Goal: Task Accomplishment & Management: Manage account settings

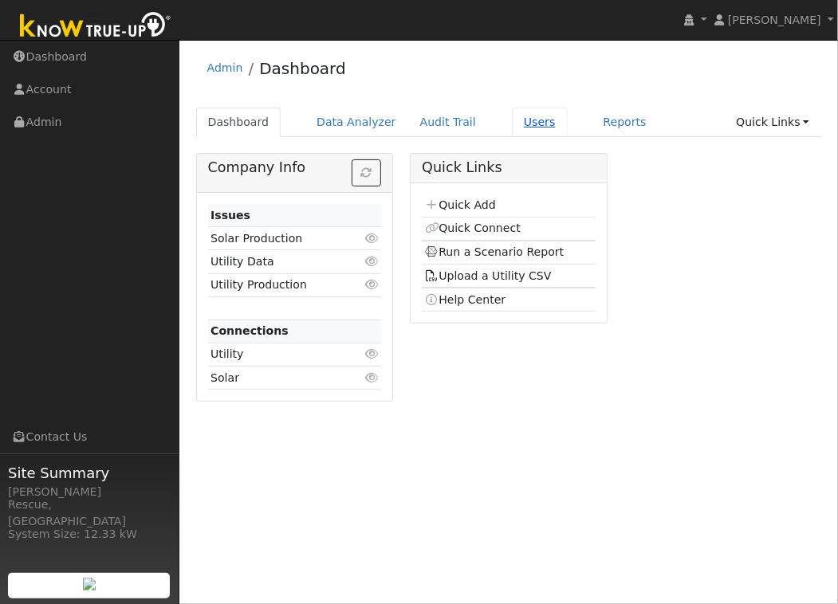
click at [516, 128] on link "Users" at bounding box center [540, 122] width 56 height 29
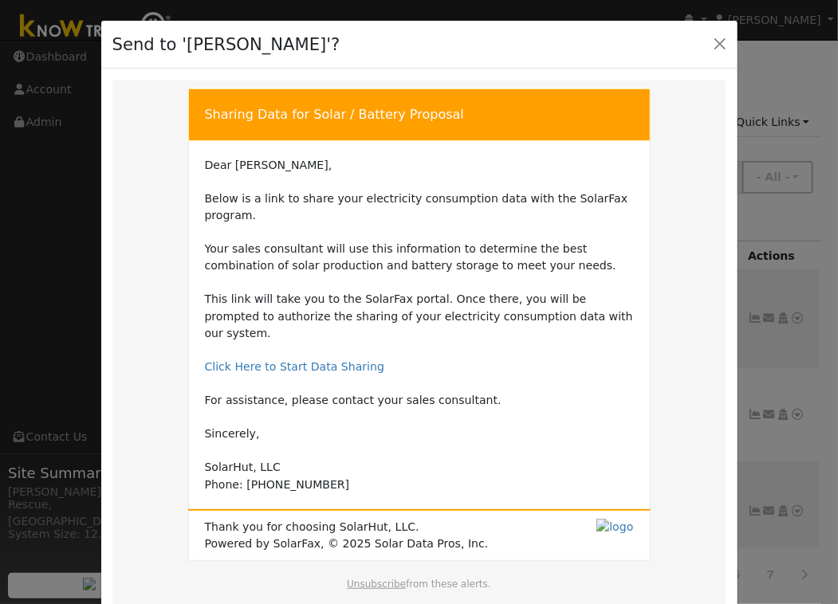
scroll to position [92, 0]
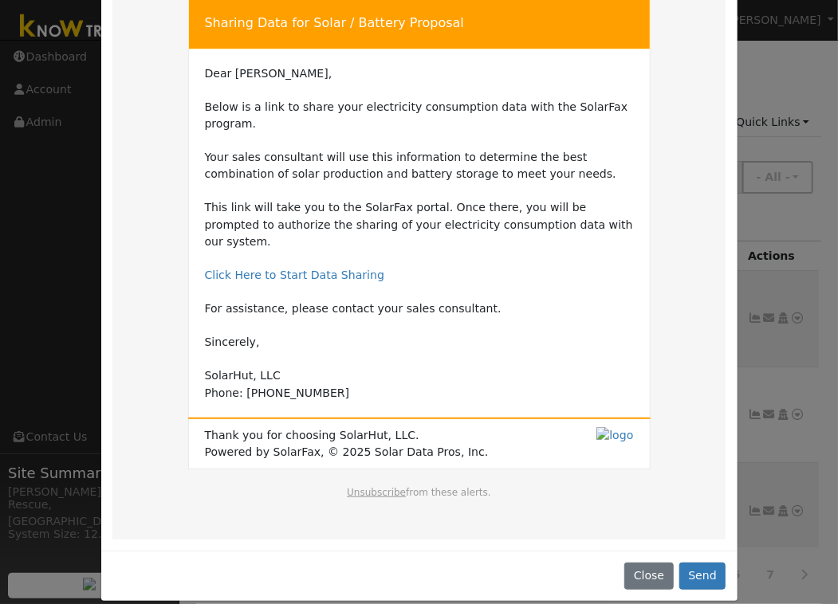
click at [706, 572] on div "Close Send" at bounding box center [419, 576] width 636 height 50
drag, startPoint x: 712, startPoint y: 565, endPoint x: 720, endPoint y: 560, distance: 9.3
click at [712, 565] on button "Send" at bounding box center [702, 576] width 47 height 27
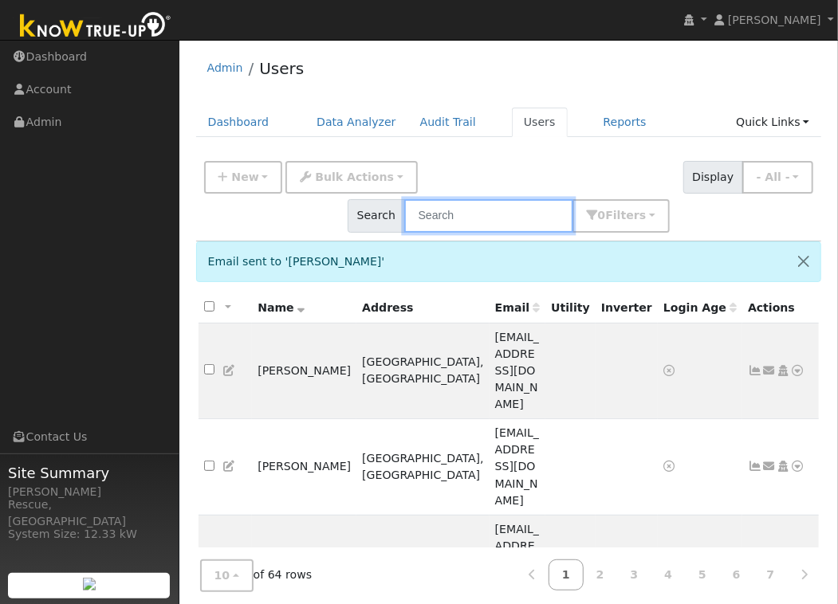
click at [472, 212] on input "text" at bounding box center [488, 215] width 169 height 33
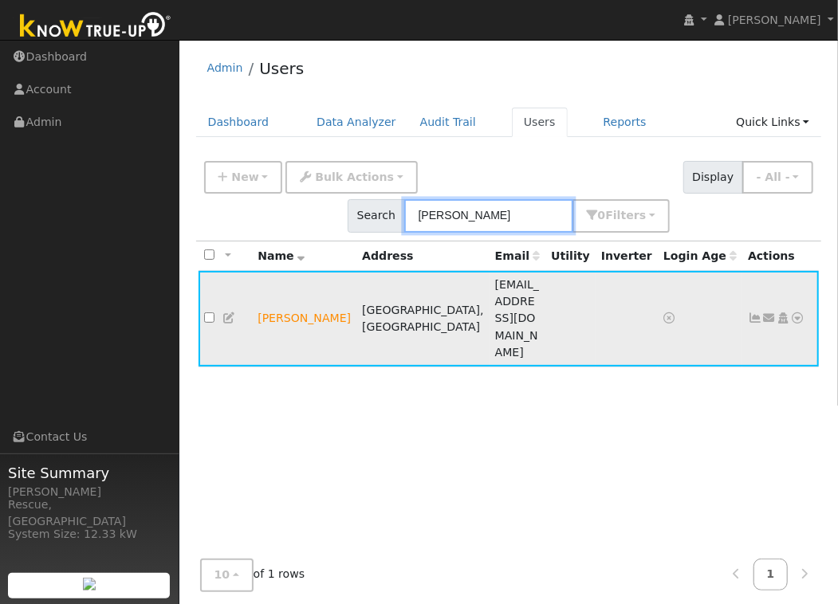
type input "mike"
click at [794, 312] on icon at bounding box center [798, 317] width 14 height 11
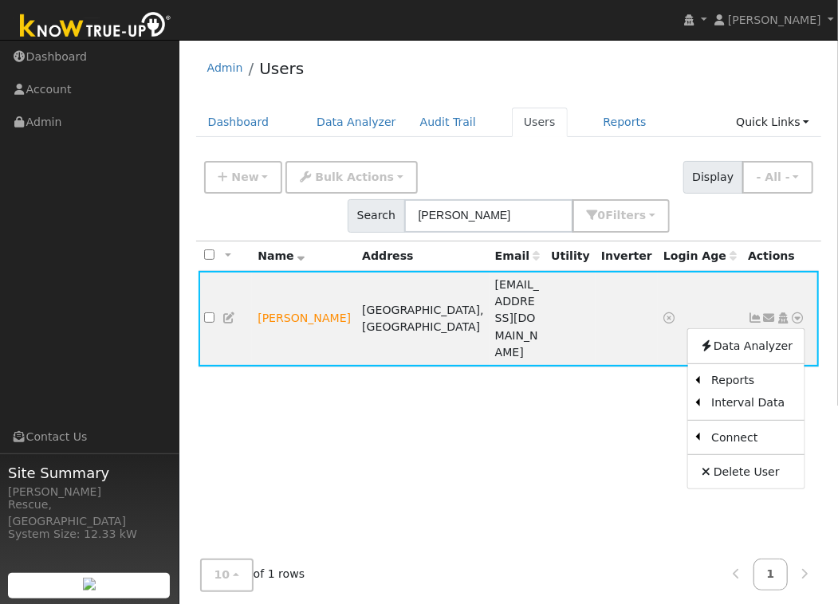
click at [231, 312] on icon at bounding box center [229, 317] width 14 height 11
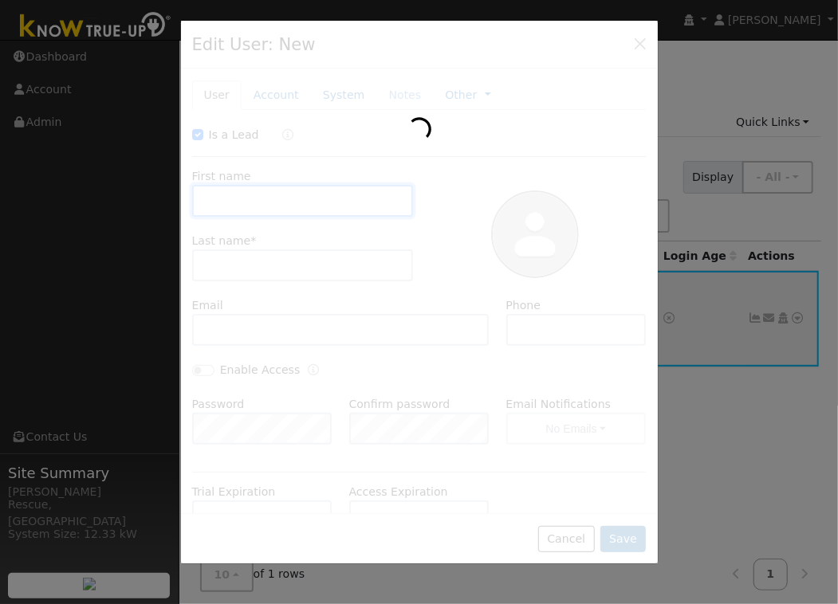
checkbox input "true"
type input "Michael"
type input "Binford"
type input "mikeb530@gmail.com"
type input "9168325706"
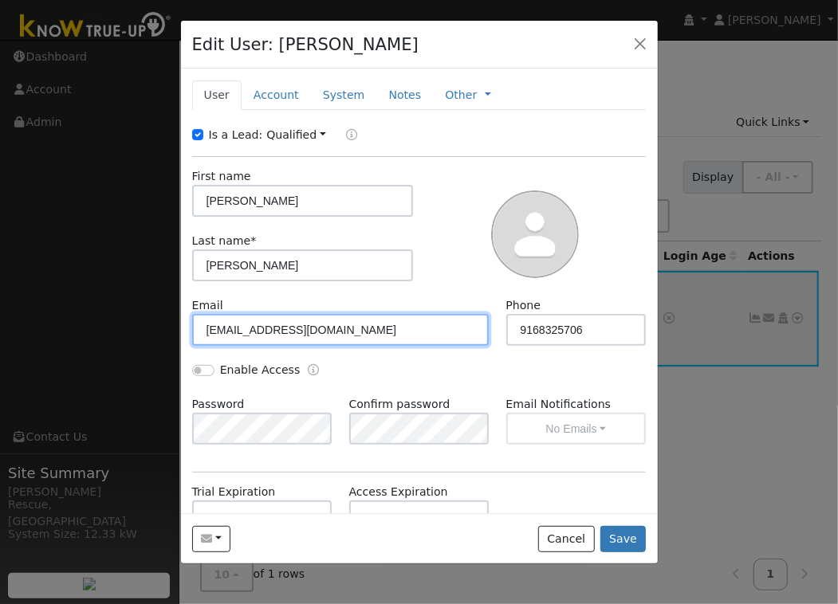
drag, startPoint x: 303, startPoint y: 336, endPoint x: 154, endPoint y: 325, distance: 149.4
click at [0, 0] on div "Edit User: Michael Binford Default Account Default Account 3285 Sacramento Stre…" at bounding box center [0, 0] width 0 height 0
paste input "Is my email address"
drag, startPoint x: 324, startPoint y: 329, endPoint x: 462, endPoint y: 328, distance: 138.7
click at [462, 328] on input "mikeb530@gmail.com Is my email address" at bounding box center [340, 330] width 297 height 32
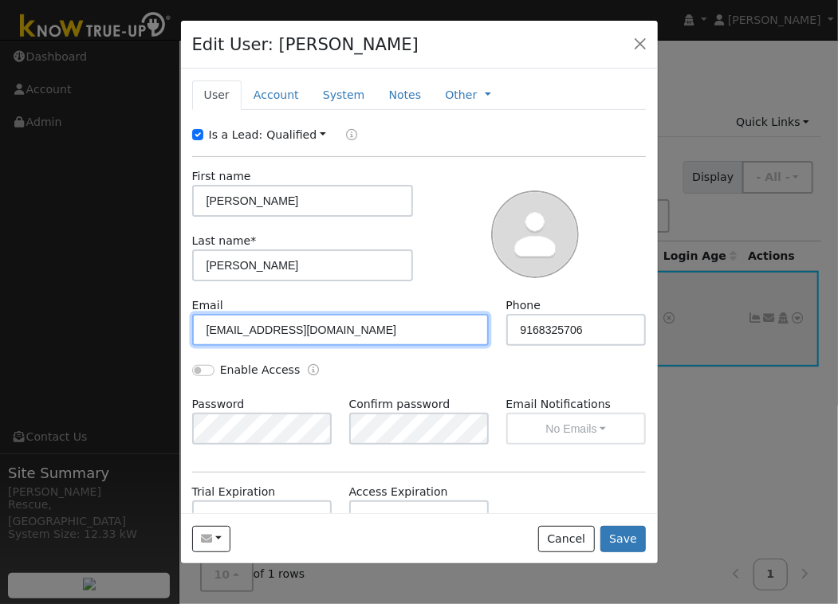
type input "mikeb530@gmail.com"
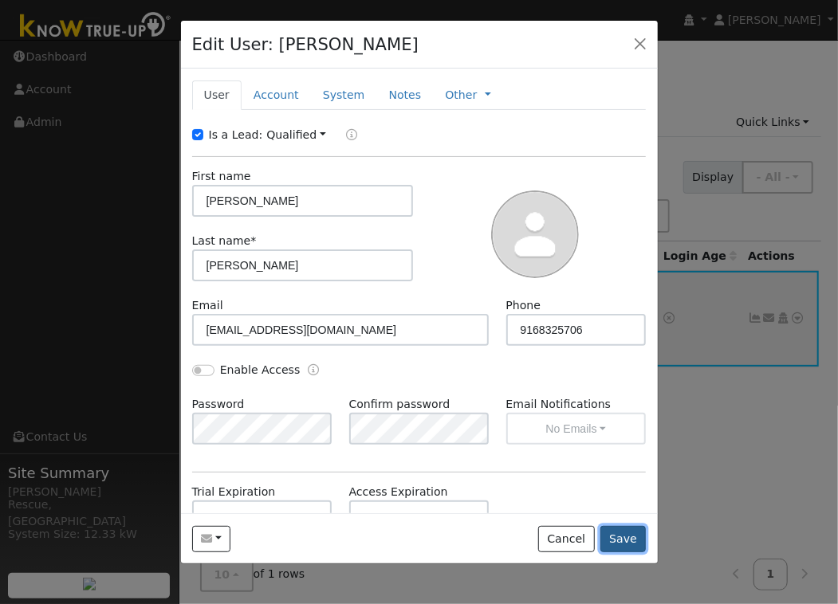
click at [629, 545] on button "Save" at bounding box center [623, 539] width 46 height 27
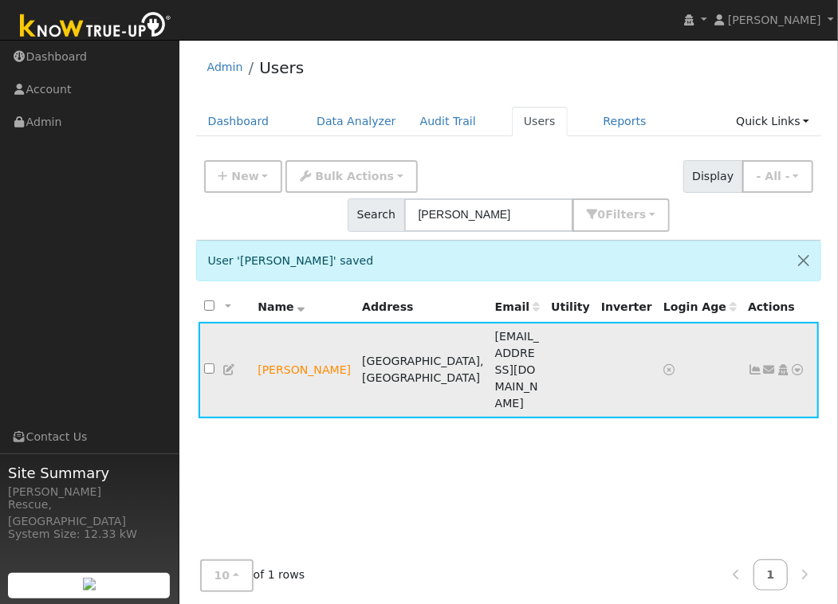
click at [793, 364] on icon at bounding box center [798, 369] width 14 height 11
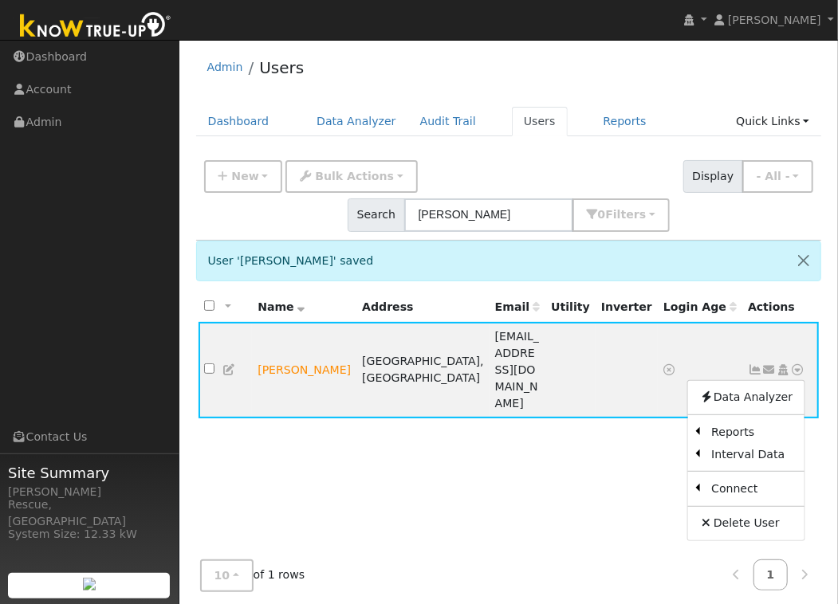
drag, startPoint x: 642, startPoint y: 422, endPoint x: 656, endPoint y: 390, distance: 35.4
click at [0, 0] on link "Import From CSV" at bounding box center [0, 0] width 0 height 0
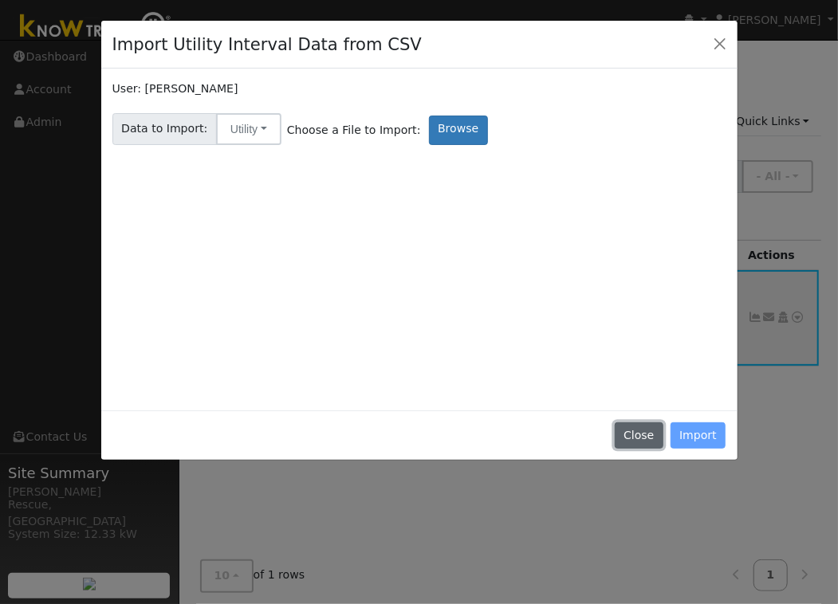
drag, startPoint x: 638, startPoint y: 434, endPoint x: 646, endPoint y: 430, distance: 8.9
click at [638, 434] on button "Close" at bounding box center [638, 435] width 49 height 27
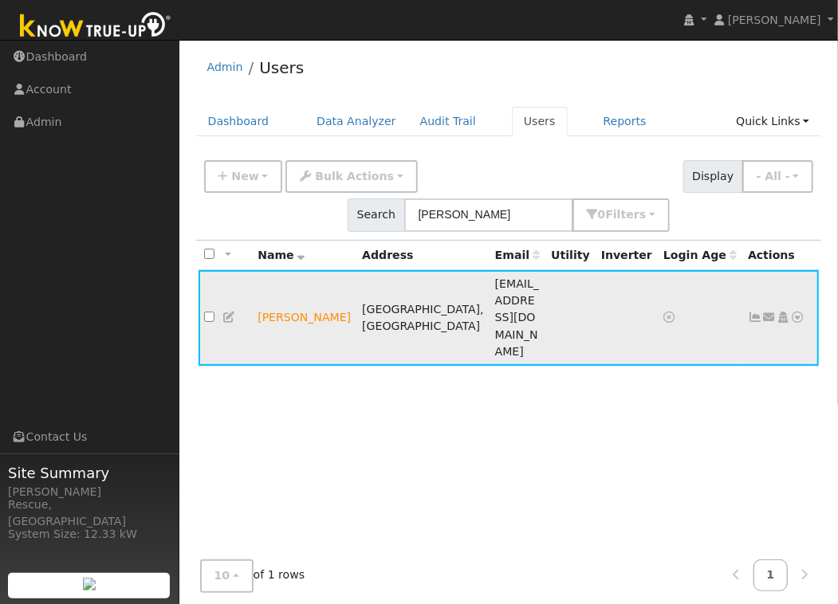
click at [770, 312] on icon at bounding box center [769, 317] width 14 height 11
click at [0, 0] on link "Sharing Data for Solar / Battery Proposal" at bounding box center [0, 0] width 0 height 0
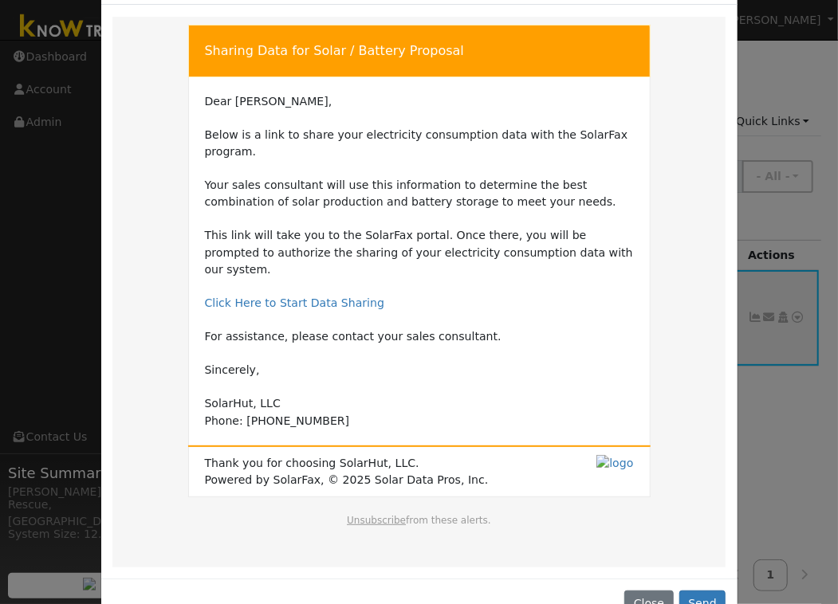
scroll to position [92, 0]
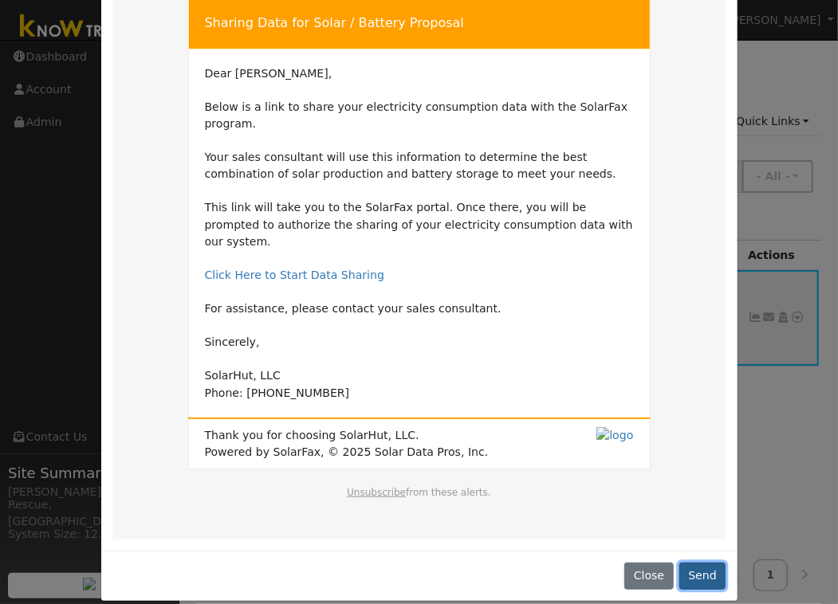
click at [711, 563] on button "Send" at bounding box center [702, 576] width 47 height 27
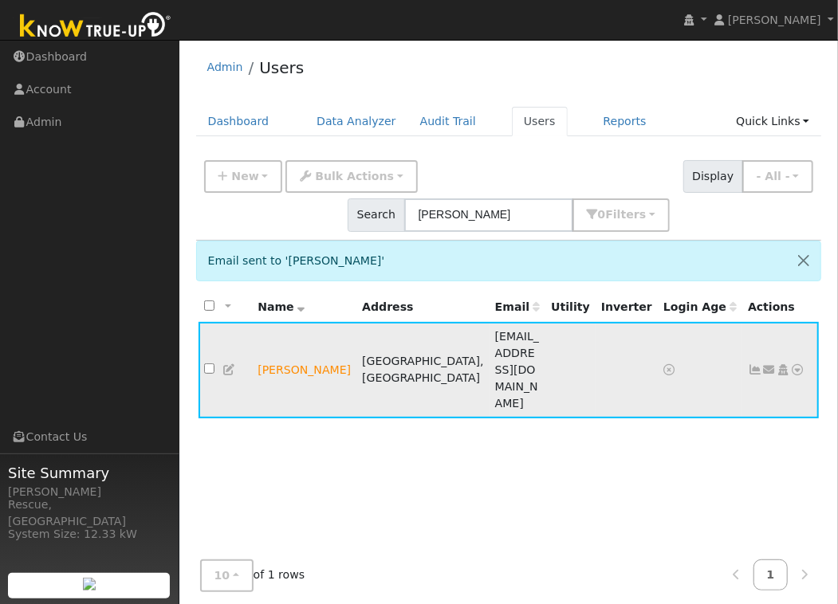
click at [793, 364] on icon at bounding box center [798, 369] width 14 height 11
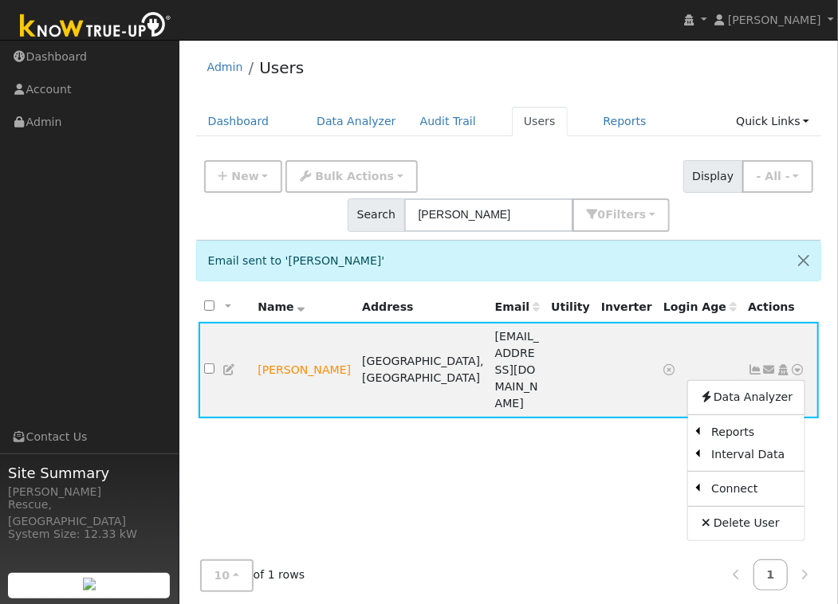
scroll to position [1, 0]
click at [797, 364] on icon at bounding box center [798, 369] width 14 height 11
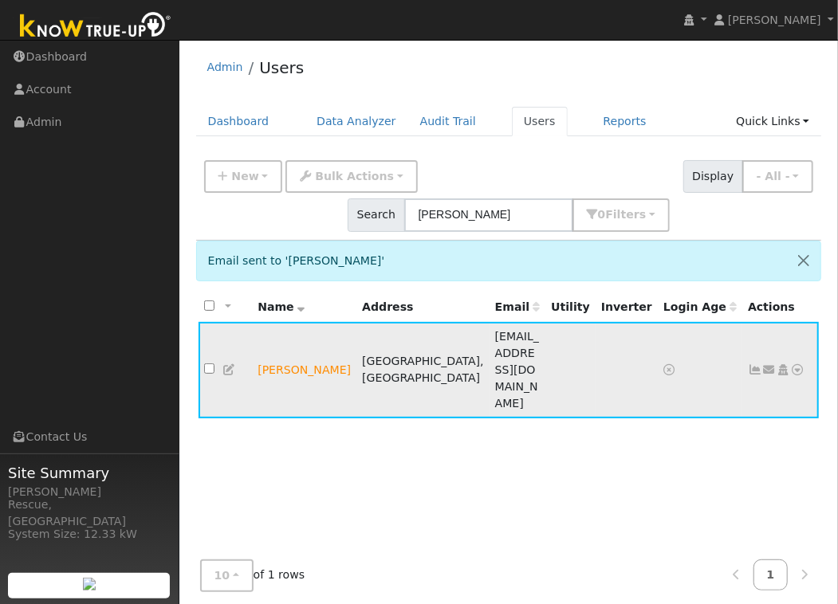
click at [802, 364] on icon at bounding box center [798, 369] width 14 height 11
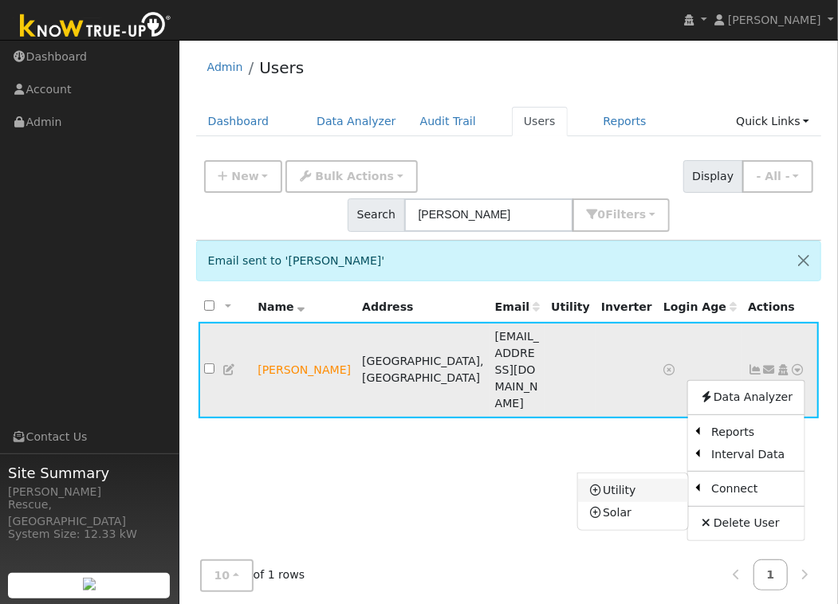
click at [638, 479] on link "Utility" at bounding box center [632, 490] width 111 height 22
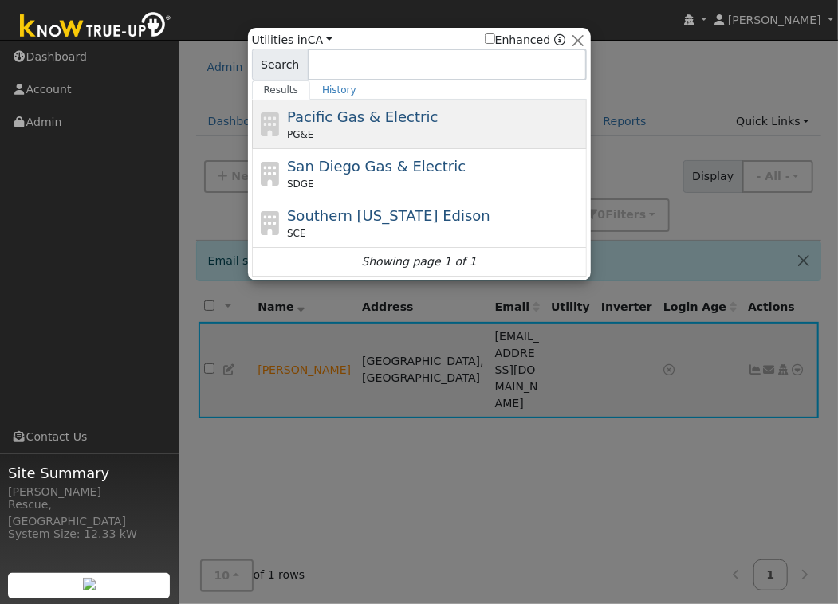
click at [394, 132] on div "PG&E" at bounding box center [435, 135] width 296 height 14
